Goal: Check status

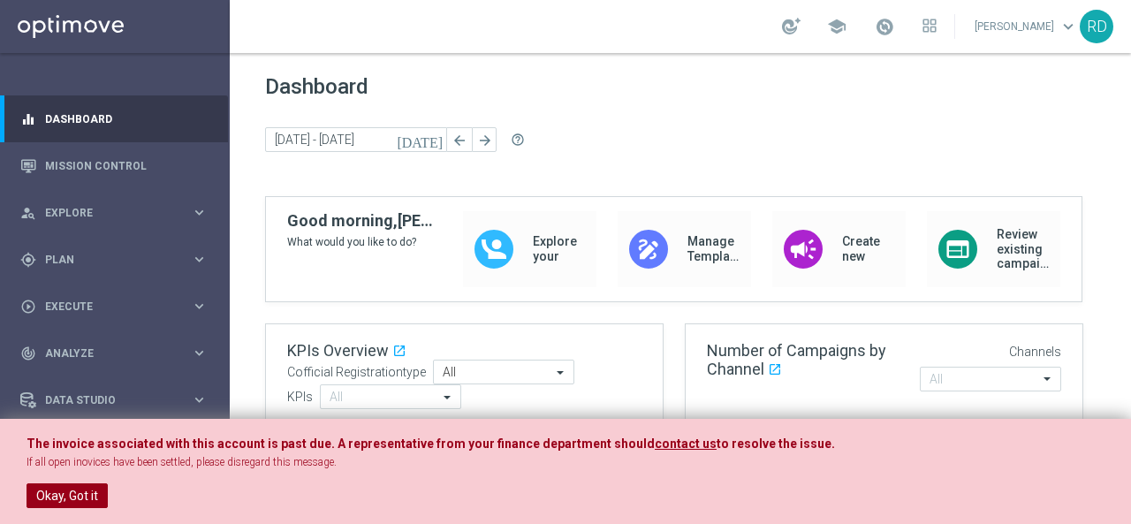
click at [44, 490] on button "Okay, Got it" at bounding box center [67, 495] width 81 height 25
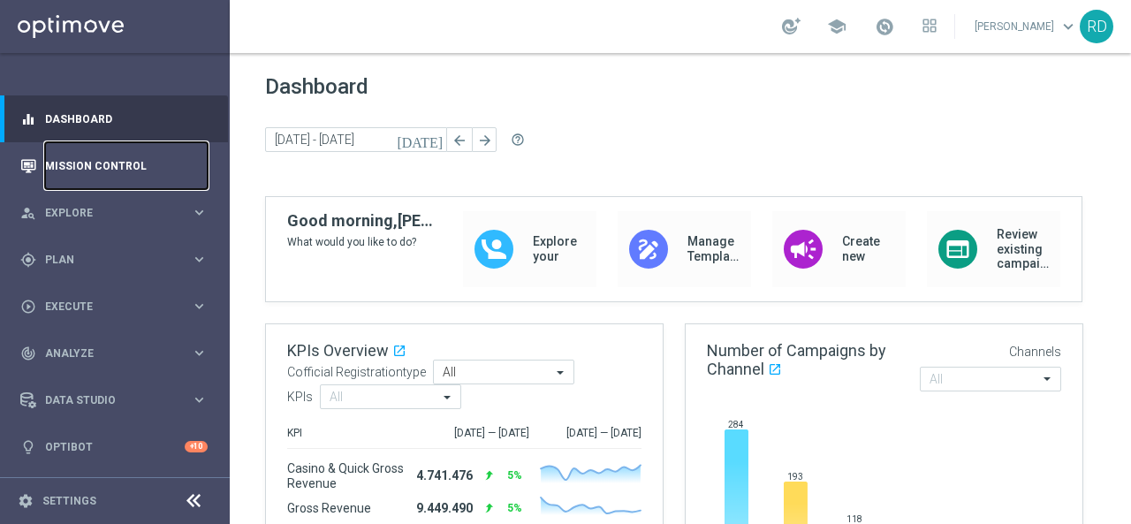
click at [74, 165] on link "Mission Control" at bounding box center [126, 165] width 163 height 47
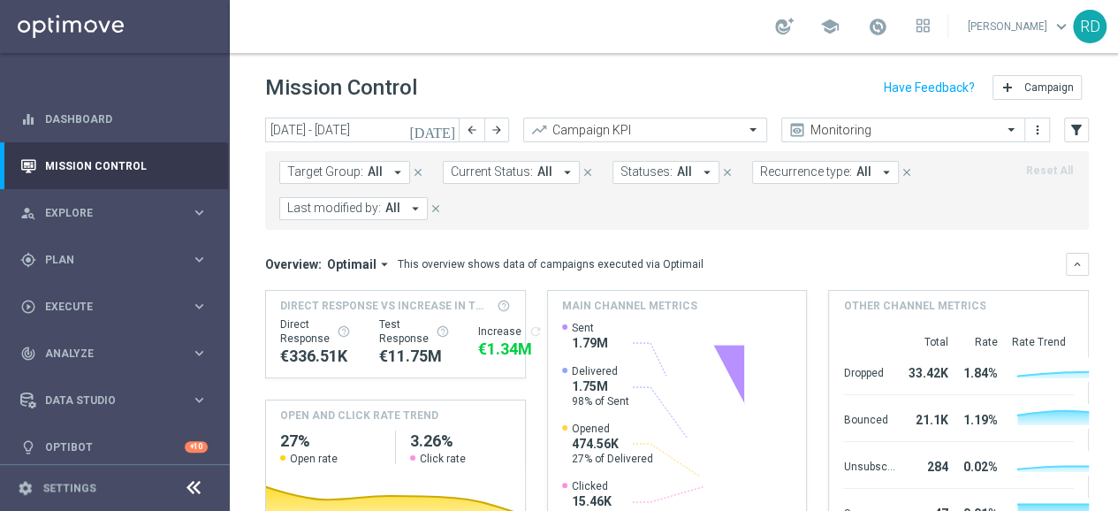
click at [447, 131] on icon "[DATE]" at bounding box center [433, 130] width 48 height 16
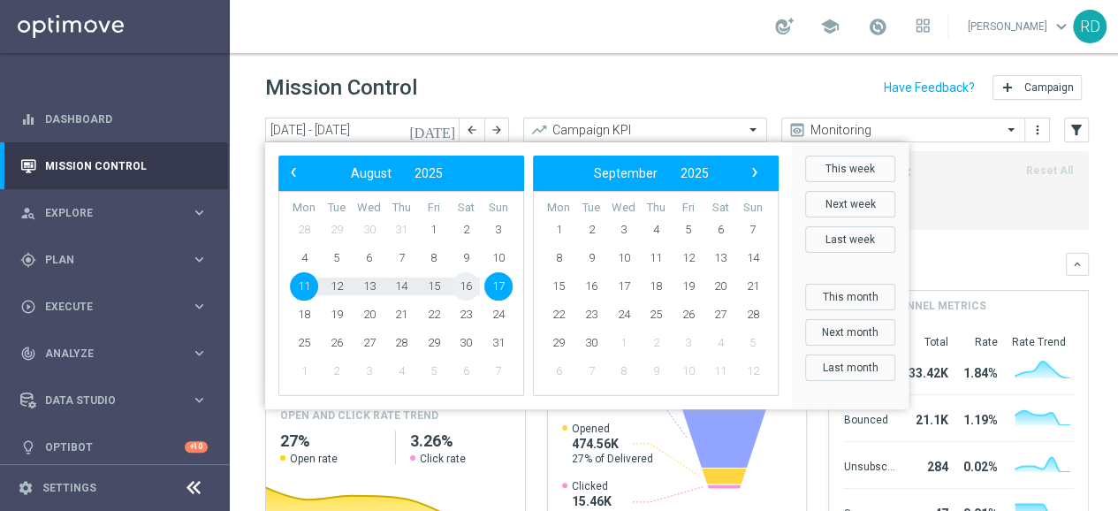
click at [465, 283] on span "16" at bounding box center [466, 286] width 28 height 28
type input "[DATE] - [DATE]"
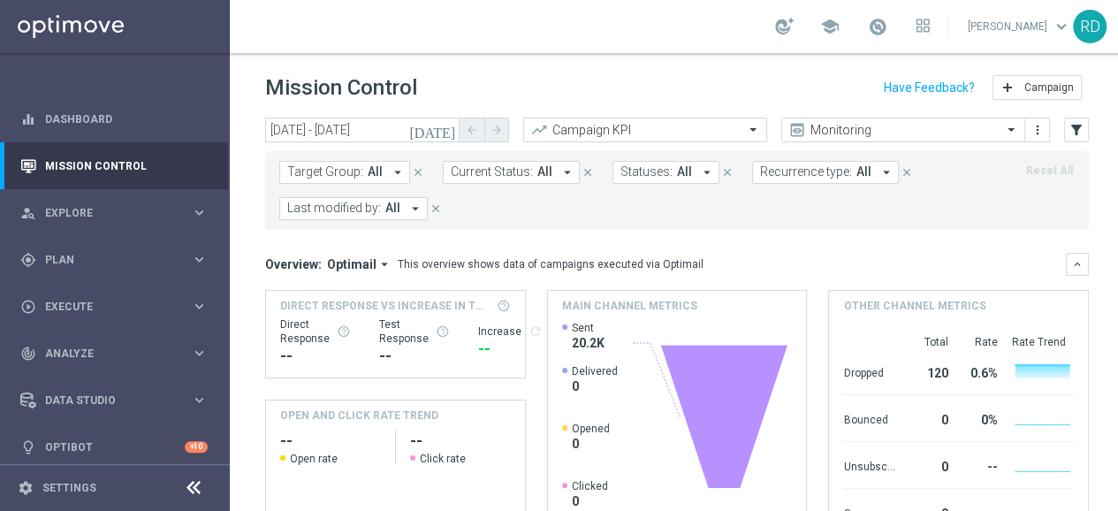
click at [394, 209] on span "All" at bounding box center [392, 208] width 15 height 15
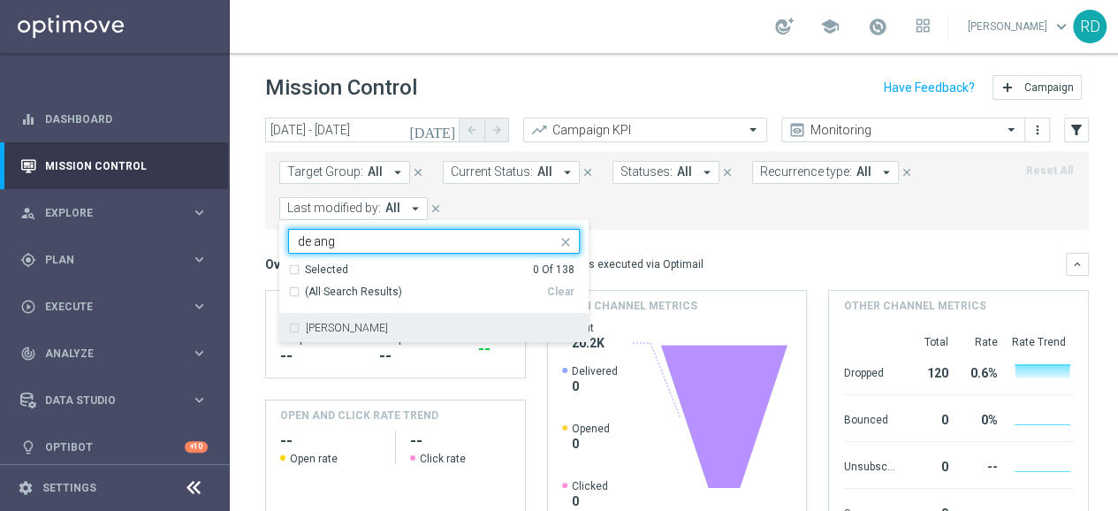
click at [353, 315] on div "[PERSON_NAME]" at bounding box center [434, 328] width 292 height 28
type input "de ang"
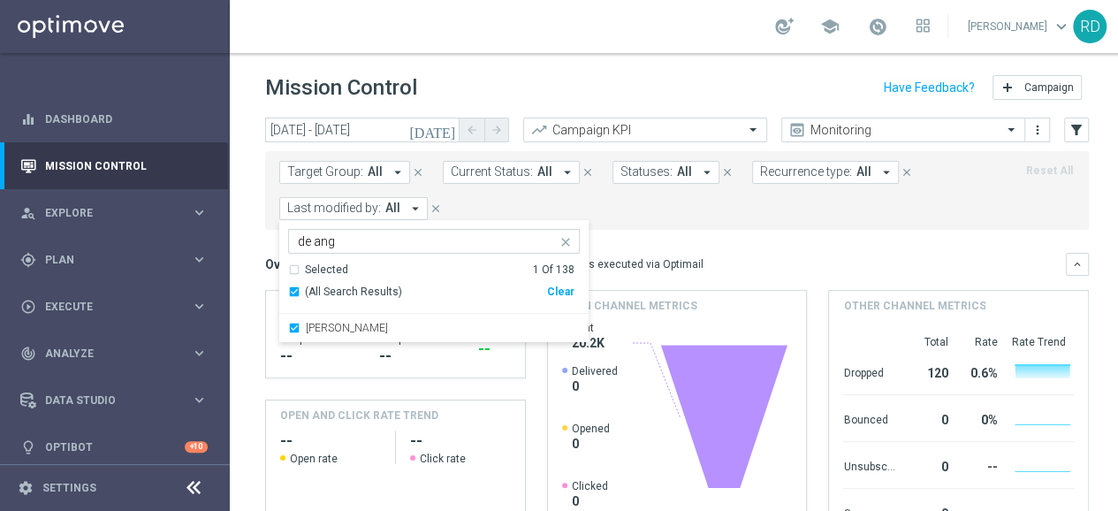
click at [638, 214] on form "Target Group: All arrow_drop_down close Current Status: All arrow_drop_down clo…" at bounding box center [637, 190] width 717 height 59
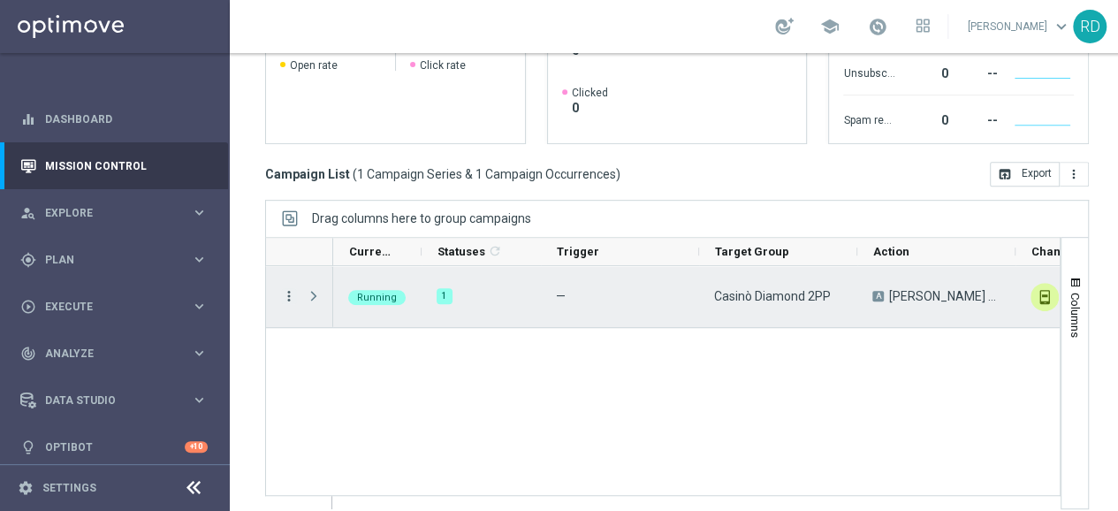
click at [289, 292] on icon "more_vert" at bounding box center [289, 296] width 16 height 16
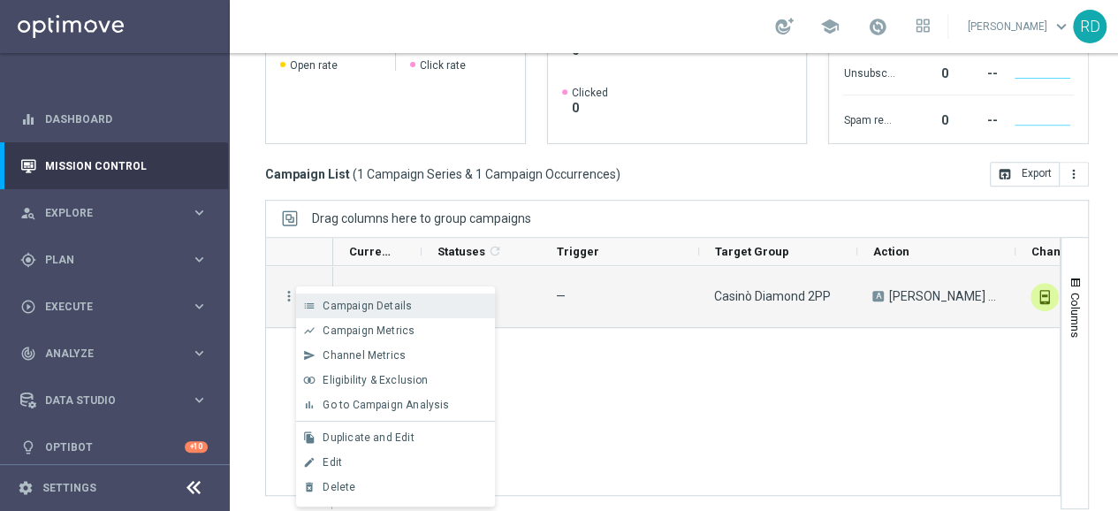
click at [336, 300] on span "Campaign Details" at bounding box center [367, 306] width 89 height 12
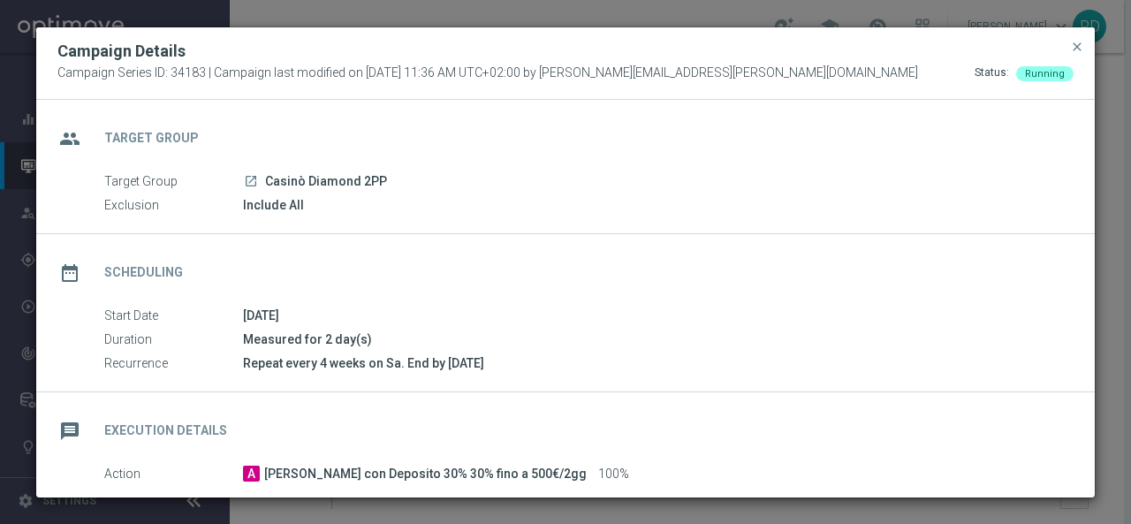
scroll to position [177, 0]
